Goal: Navigation & Orientation: Find specific page/section

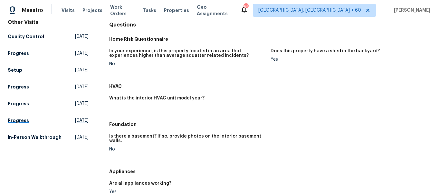
scroll to position [129, 0]
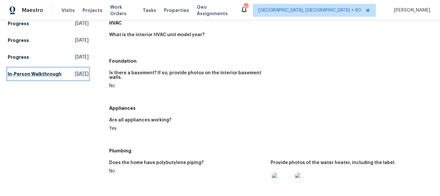
click at [34, 77] on h5 "In-Person Walkthrough" at bounding box center [35, 74] width 54 height 6
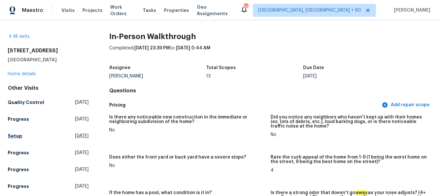
scroll to position [64, 0]
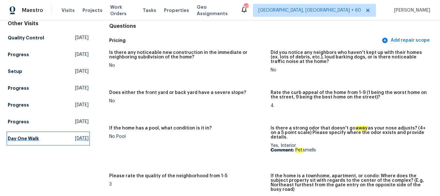
click at [17, 140] on h5 "Day One Walk" at bounding box center [23, 138] width 31 height 6
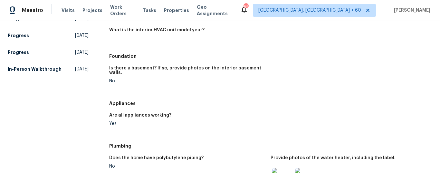
scroll to position [129, 0]
